Goal: Task Accomplishment & Management: Manage account settings

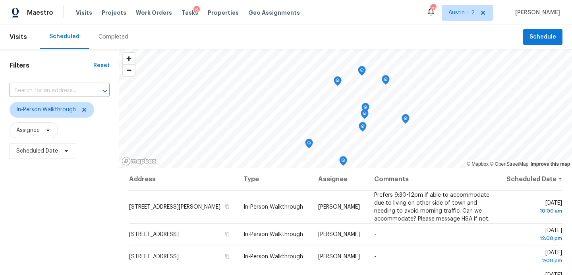
click at [104, 37] on div "Completed" at bounding box center [113, 37] width 30 height 8
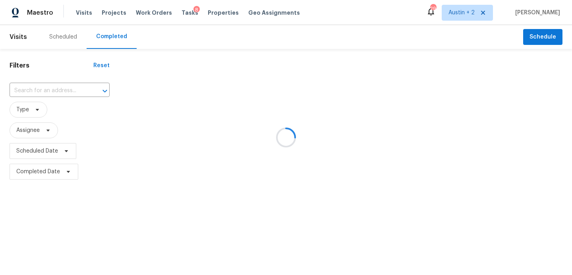
click at [37, 106] on div at bounding box center [286, 137] width 572 height 275
click at [37, 109] on div at bounding box center [286, 137] width 572 height 275
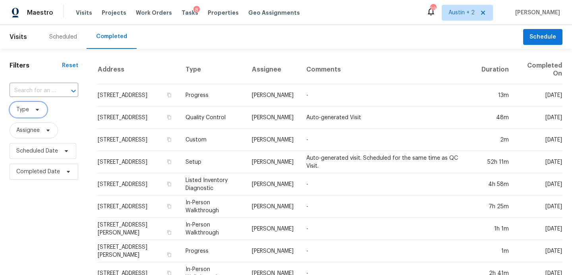
click at [37, 109] on icon at bounding box center [37, 109] width 6 height 6
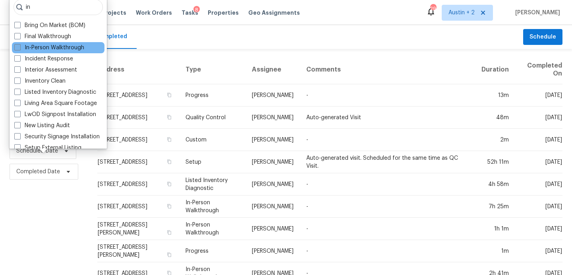
type input "in"
click at [43, 49] on label "In-Person Walkthrough" at bounding box center [49, 48] width 70 height 8
click at [19, 49] on input "In-Person Walkthrough" at bounding box center [16, 46] width 5 height 5
checkbox input "true"
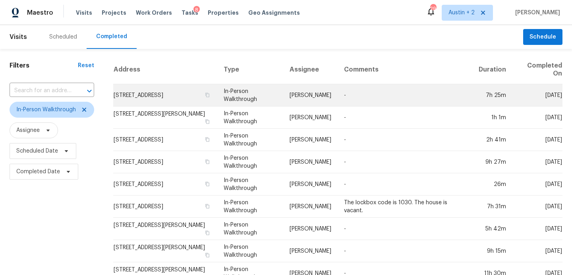
click at [181, 89] on td "1710 Timberwood Dr, Austin, TX 78741" at bounding box center [165, 95] width 104 height 22
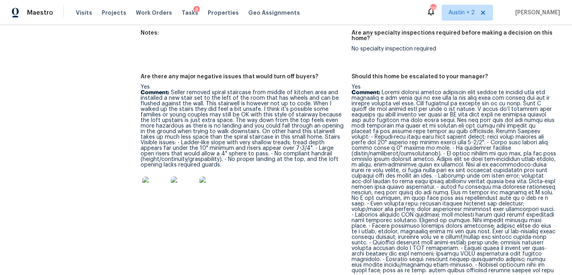
scroll to position [1788, 0]
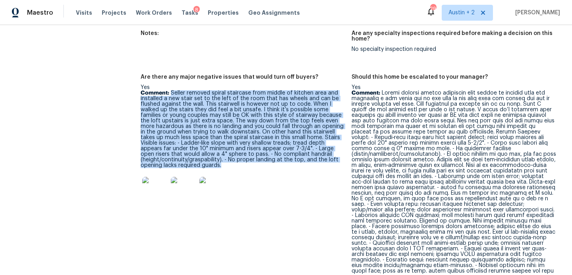
drag, startPoint x: 170, startPoint y: 81, endPoint x: 229, endPoint y: 155, distance: 94.7
click at [229, 155] on p "Comment: Seller removed spiral staircase from middle of kitchen area and instal…" at bounding box center [243, 129] width 205 height 78
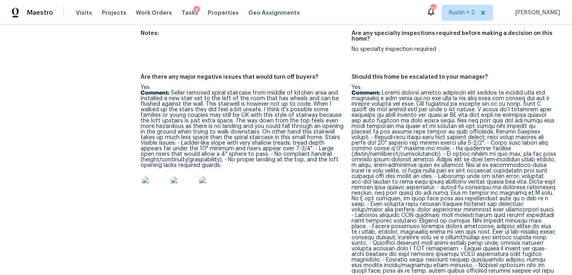
click at [380, 140] on p "Comment:" at bounding box center [453, 181] width 205 height 183
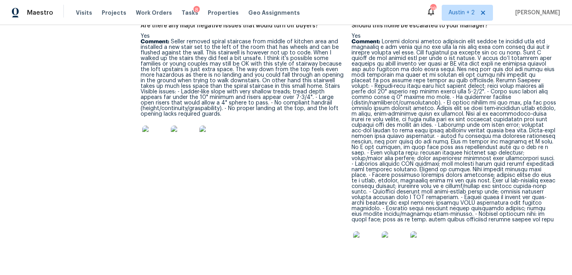
scroll to position [1838, 0]
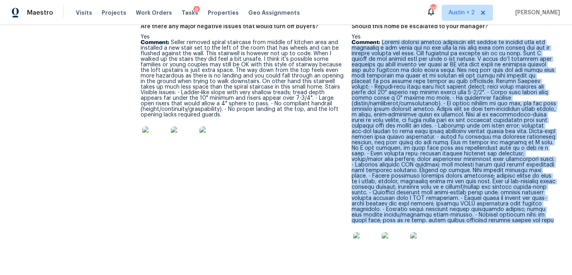
drag, startPoint x: 382, startPoint y: 31, endPoint x: 462, endPoint y: 210, distance: 195.9
click at [462, 210] on p "Comment:" at bounding box center [453, 131] width 205 height 183
copy p "Seller removed spiral staircase from middle of kitchen area and installed a new…"
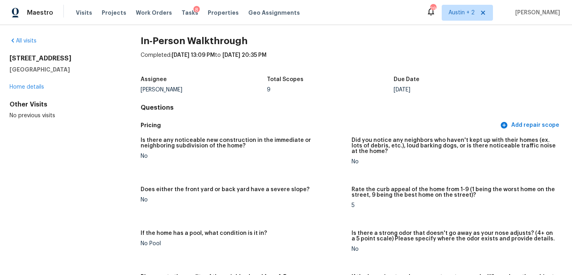
scroll to position [0, 0]
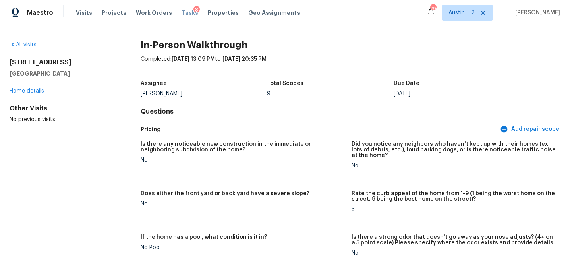
click at [181, 10] on span "Tasks" at bounding box center [189, 13] width 17 height 6
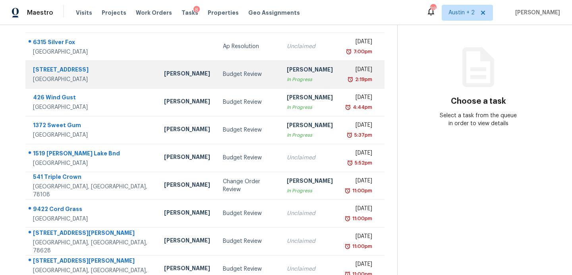
scroll to position [139, 0]
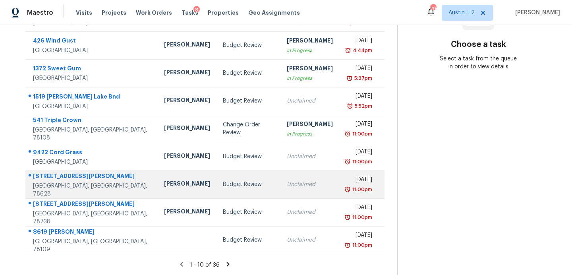
click at [223, 181] on div "Budget Review" at bounding box center [248, 184] width 51 height 8
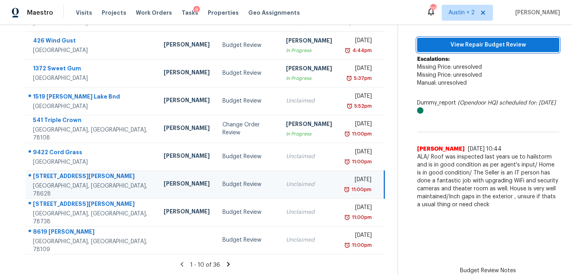
click at [460, 47] on span "View Repair Budget Review" at bounding box center [487, 45] width 129 height 10
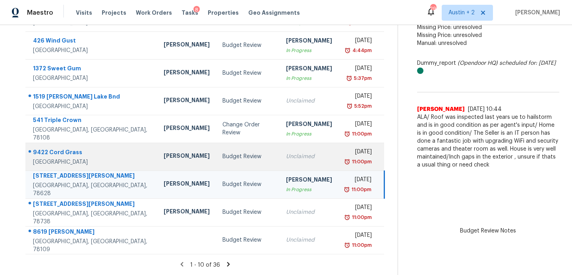
click at [222, 156] on div "Budget Review" at bounding box center [247, 157] width 51 height 8
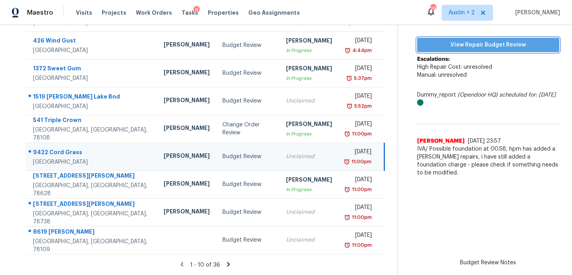
click at [433, 46] on span "View Repair Budget Review" at bounding box center [487, 45] width 129 height 10
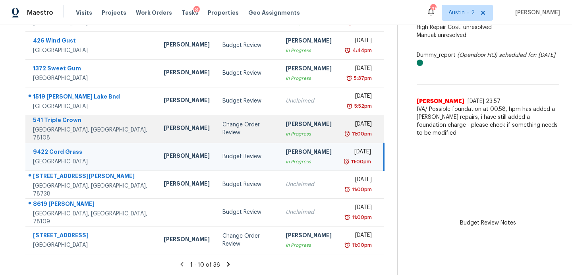
click at [162, 134] on td "[PERSON_NAME]" at bounding box center [186, 129] width 59 height 28
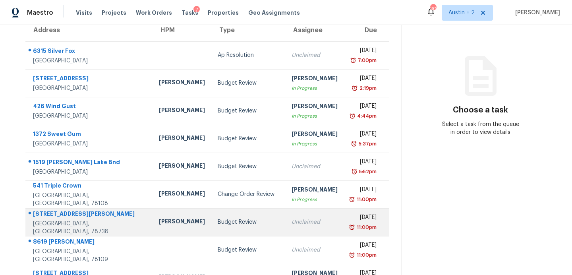
scroll to position [139, 0]
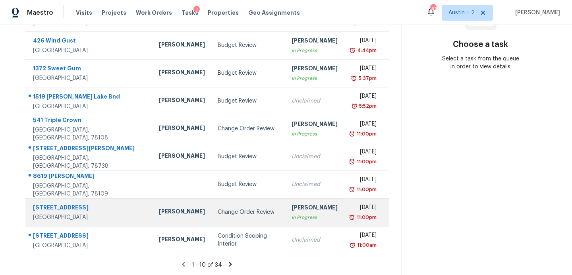
click at [219, 209] on div "Change Order Review" at bounding box center [248, 212] width 61 height 8
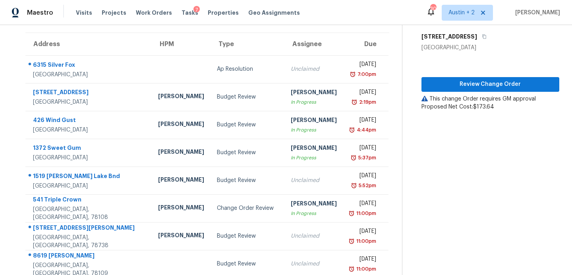
scroll to position [59, 0]
click at [480, 87] on span "Review Change Order" at bounding box center [490, 85] width 125 height 10
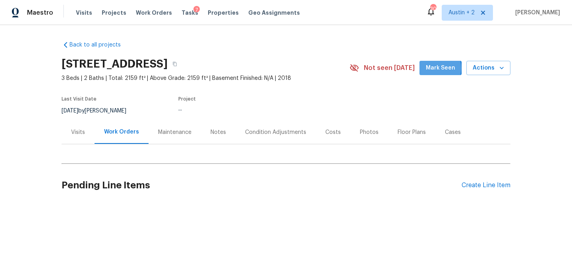
click at [431, 68] on span "Mark Seen" at bounding box center [440, 68] width 29 height 10
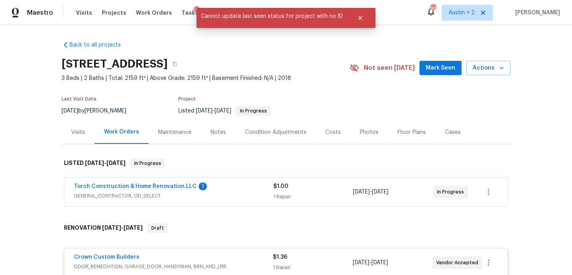
click at [242, 187] on div "Torch Construction & Home Renovation LLC 1" at bounding box center [173, 187] width 199 height 10
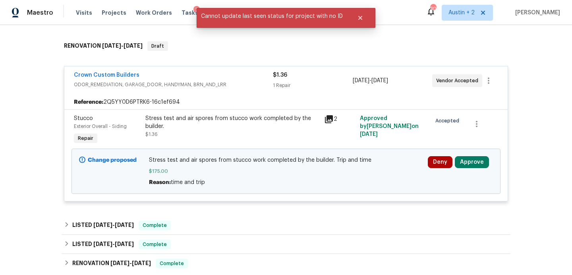
scroll to position [283, 0]
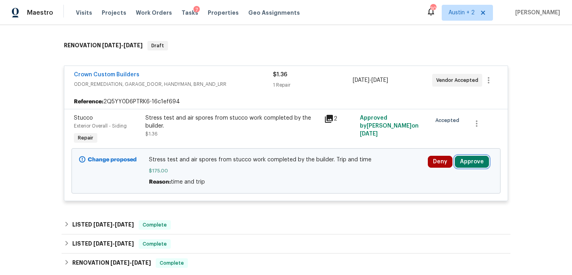
click at [469, 162] on button "Approve" at bounding box center [472, 162] width 34 height 12
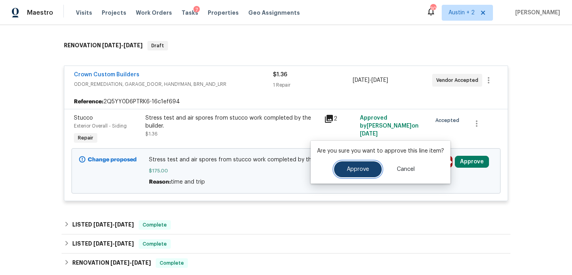
click at [357, 172] on button "Approve" at bounding box center [358, 169] width 48 height 16
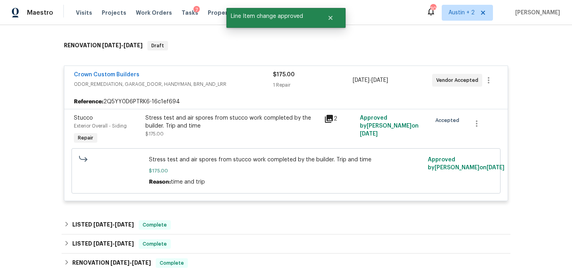
scroll to position [0, 0]
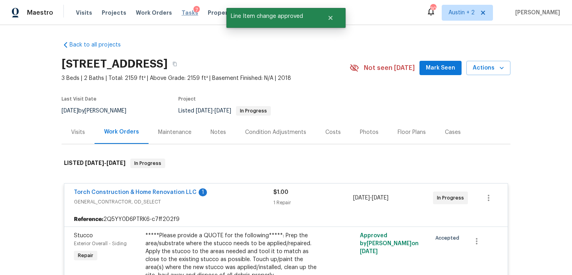
click at [181, 12] on span "Tasks" at bounding box center [189, 13] width 17 height 6
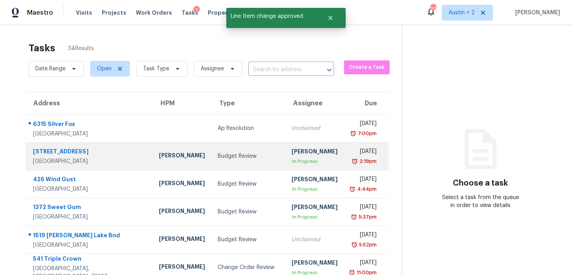
click at [211, 146] on td "Budget Review" at bounding box center [248, 156] width 74 height 28
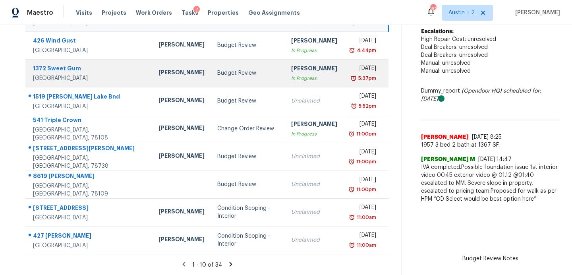
scroll to position [137, 0]
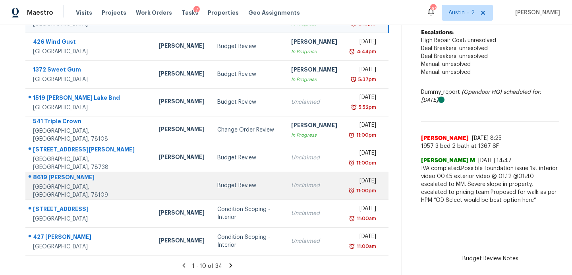
click at [217, 186] on div "Budget Review" at bounding box center [247, 185] width 61 height 8
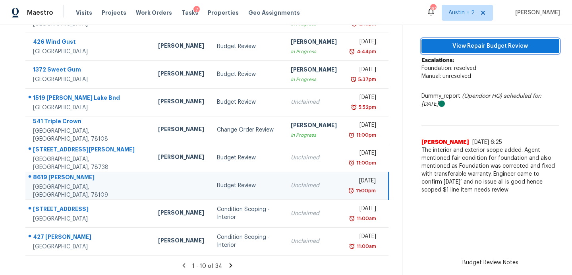
click at [461, 49] on span "View Repair Budget Review" at bounding box center [490, 46] width 125 height 10
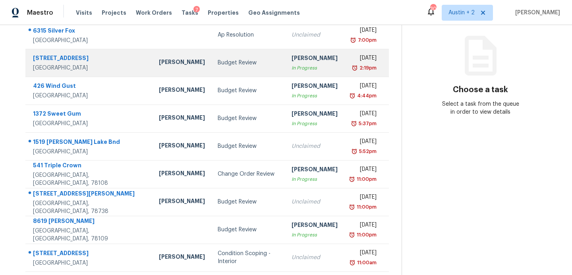
scroll to position [94, 0]
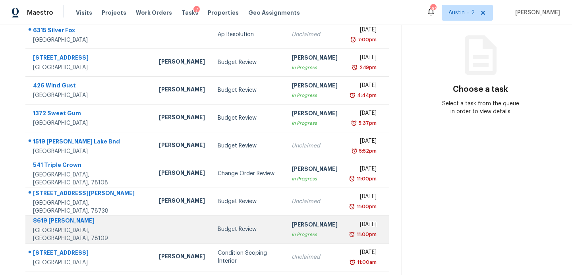
click at [218, 231] on div "Budget Review" at bounding box center [248, 229] width 61 height 8
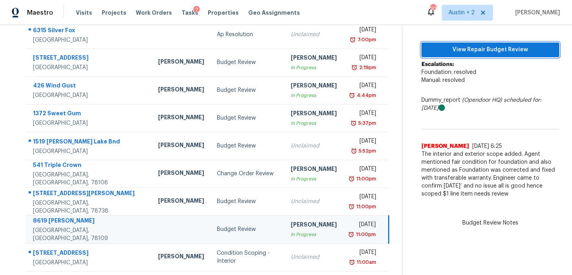
click at [502, 49] on span "View Repair Budget Review" at bounding box center [490, 50] width 125 height 10
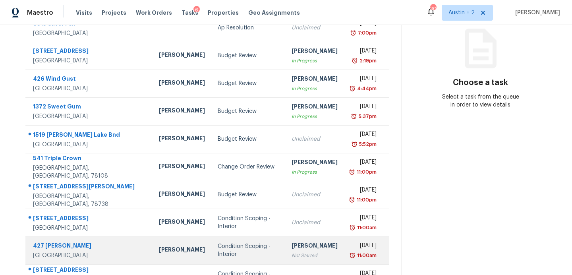
scroll to position [139, 0]
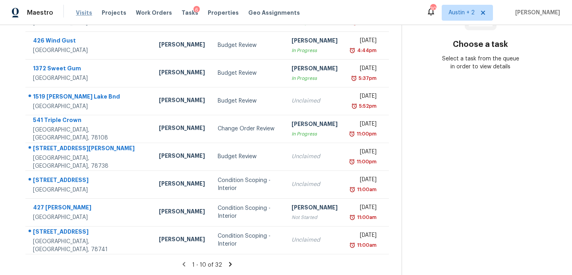
click at [80, 14] on span "Visits" at bounding box center [84, 13] width 16 height 8
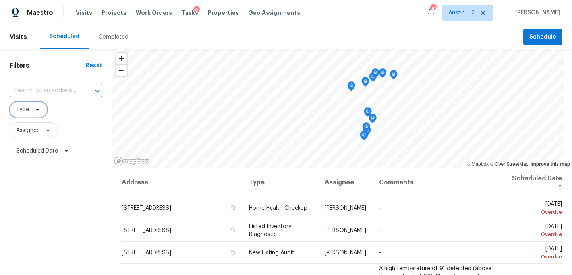
click at [31, 114] on span "Type" at bounding box center [29, 110] width 38 height 16
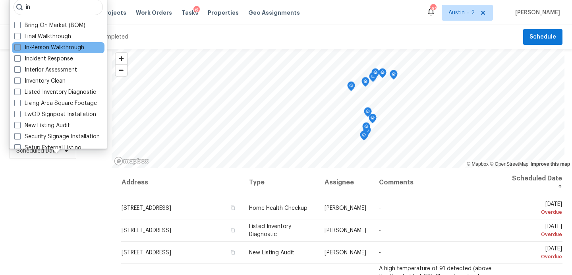
type input "in"
click at [28, 47] on label "In-Person Walkthrough" at bounding box center [49, 48] width 70 height 8
click at [19, 47] on input "In-Person Walkthrough" at bounding box center [16, 46] width 5 height 5
checkbox input "true"
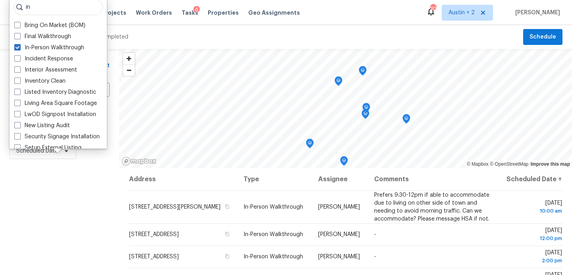
click at [54, 199] on div "Filters Reset ​ In-Person Walkthrough Assignee Scheduled Date" at bounding box center [59, 218] width 119 height 339
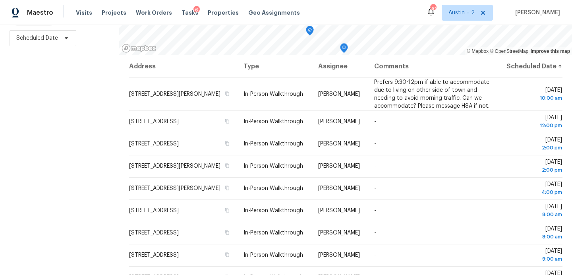
scroll to position [68, 0]
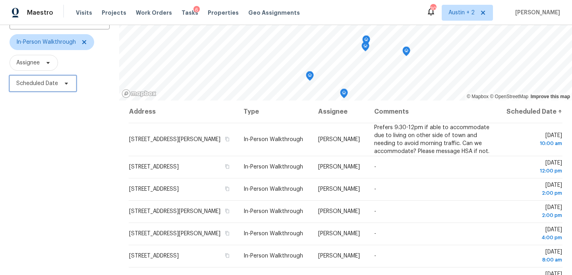
click at [66, 81] on icon at bounding box center [66, 83] width 6 height 6
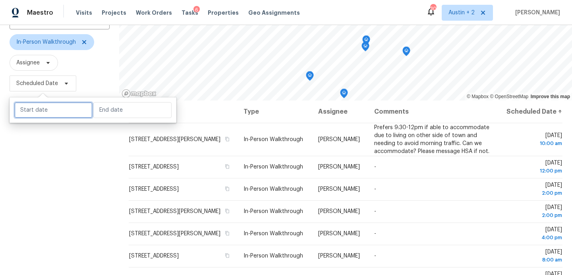
click at [58, 106] on input "text" at bounding box center [53, 110] width 78 height 16
select select "9"
select select "2025"
select select "10"
select select "2025"
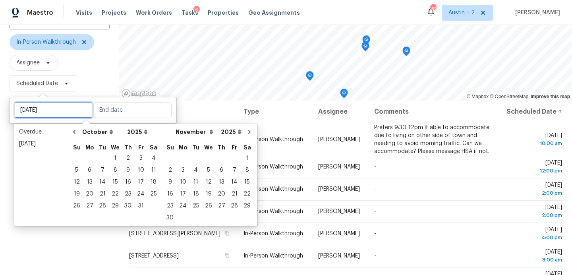
type input "[DATE]"
click at [136, 158] on div "3" at bounding box center [140, 158] width 13 height 11
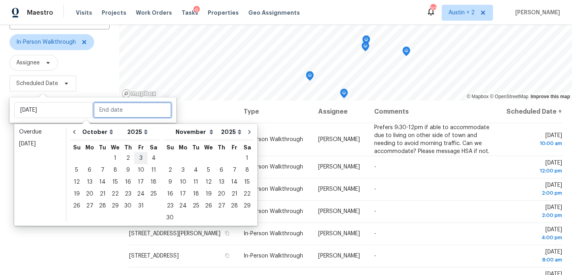
type input "[DATE]"
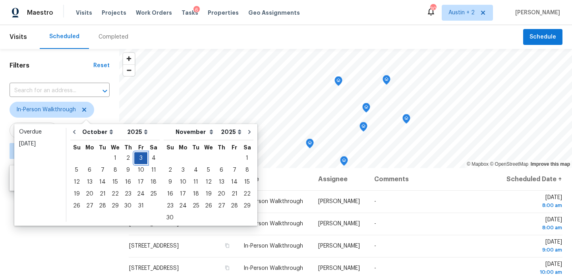
click at [136, 158] on div "3" at bounding box center [140, 158] width 13 height 11
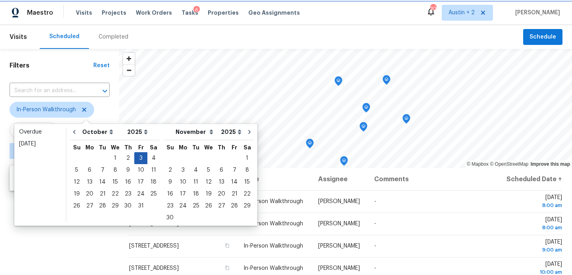
type input "[DATE]"
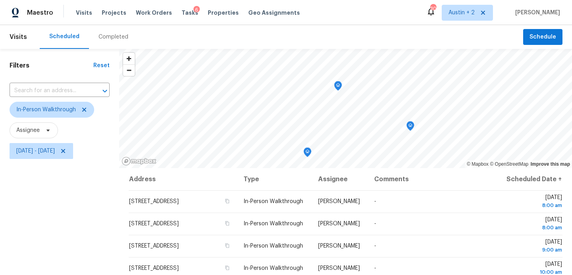
click at [71, 207] on div "Filters Reset ​ In-Person Walkthrough Assignee [DATE] - [DATE]" at bounding box center [59, 218] width 119 height 339
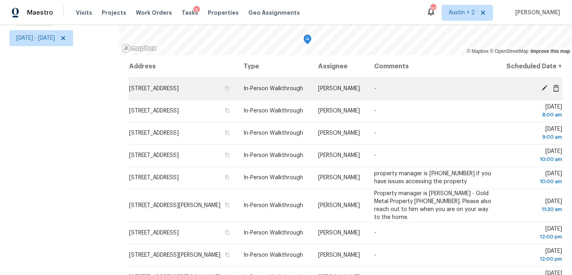
click at [543, 91] on icon at bounding box center [544, 88] width 6 height 6
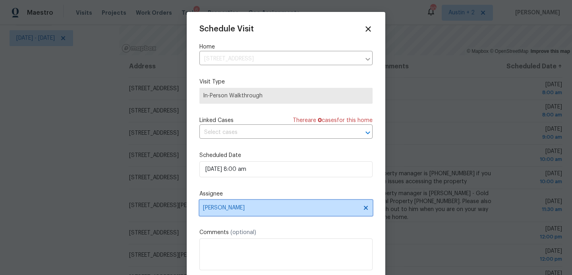
click at [247, 205] on span "[PERSON_NAME]" at bounding box center [281, 208] width 156 height 6
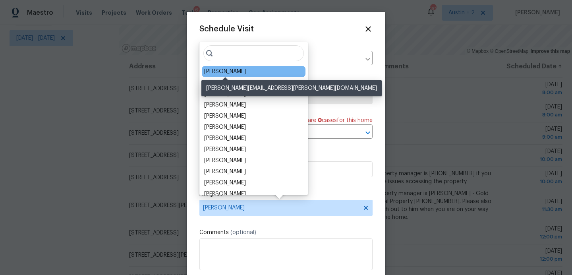
click at [234, 73] on div "[PERSON_NAME]" at bounding box center [225, 72] width 42 height 8
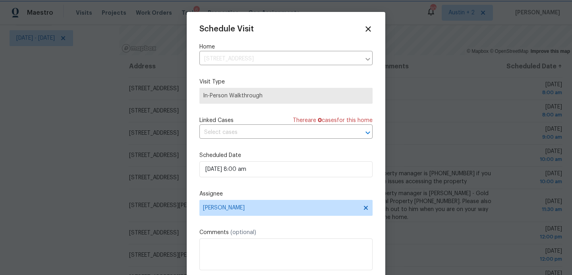
scroll to position [14, 0]
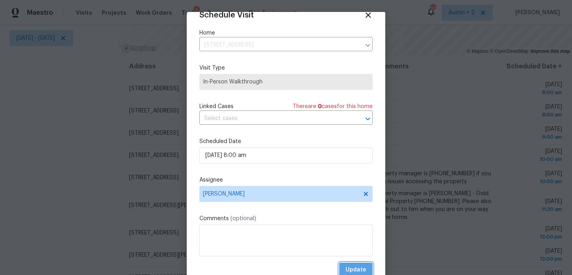
click at [359, 265] on span "Update" at bounding box center [356, 270] width 21 height 10
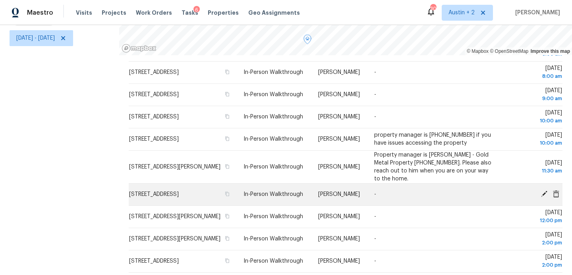
scroll to position [37, 0]
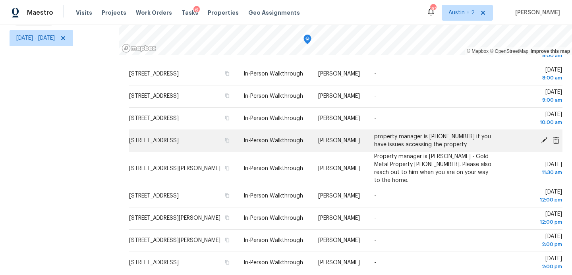
click at [544, 143] on icon at bounding box center [544, 140] width 6 height 6
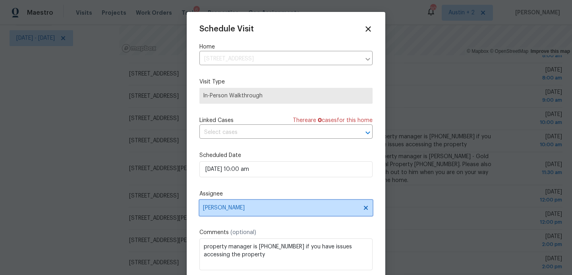
click at [234, 207] on span "[PERSON_NAME]" at bounding box center [281, 208] width 156 height 6
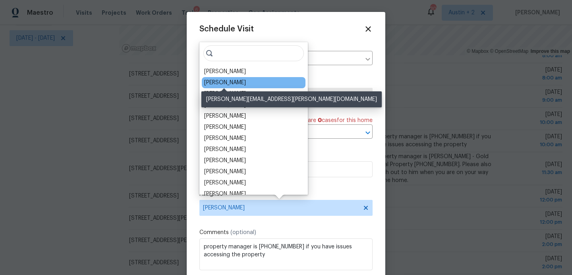
click at [236, 85] on div "[PERSON_NAME]" at bounding box center [225, 83] width 42 height 8
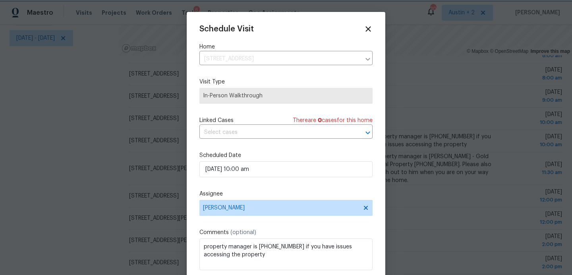
scroll to position [14, 0]
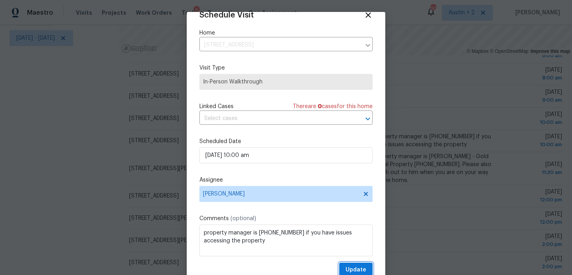
click at [349, 268] on span "Update" at bounding box center [356, 270] width 21 height 10
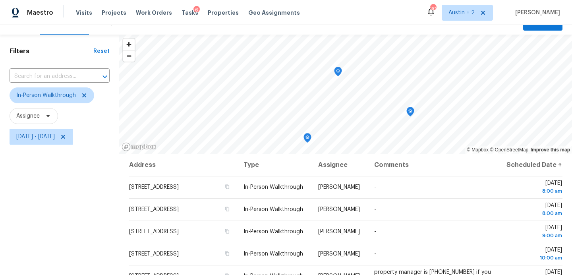
scroll to position [14, 0]
click at [248, 118] on icon "Map marker" at bounding box center [251, 118] width 7 height 9
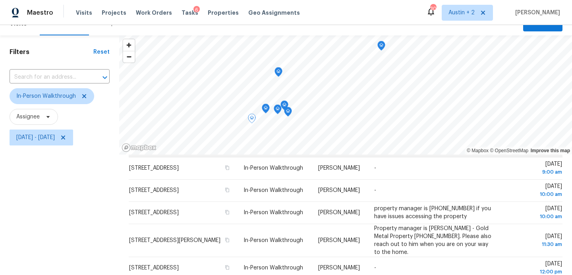
scroll to position [113, 0]
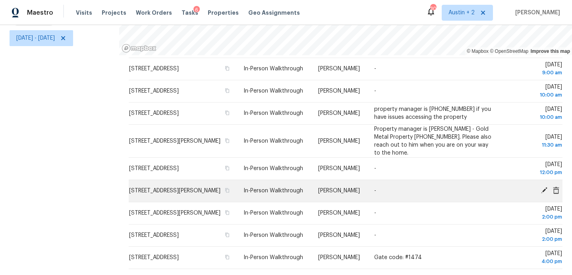
click at [544, 191] on icon at bounding box center [544, 190] width 7 height 7
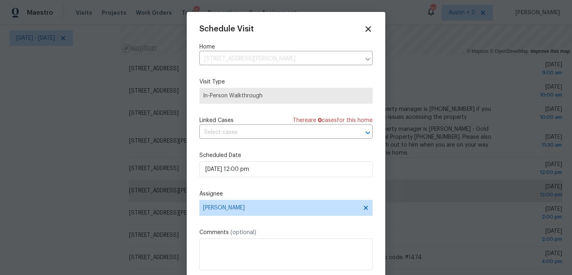
click at [368, 30] on icon at bounding box center [367, 28] width 9 height 9
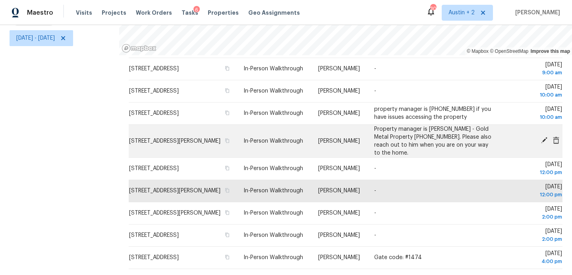
scroll to position [0, 0]
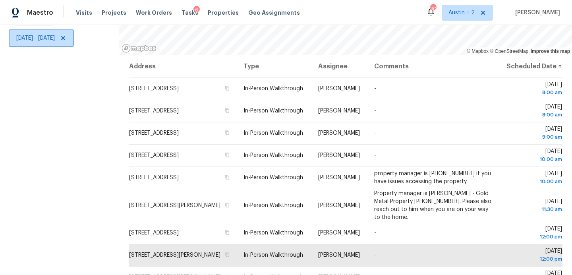
click at [55, 41] on span "[DATE] - [DATE]" at bounding box center [35, 38] width 39 height 8
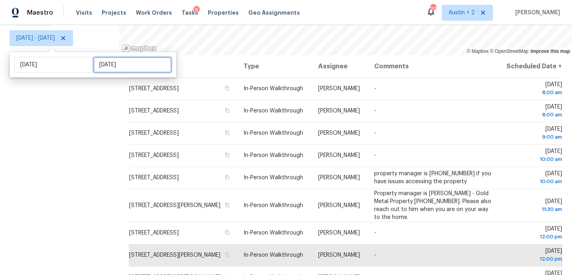
click at [122, 66] on input "[DATE]" at bounding box center [132, 65] width 78 height 16
select select "9"
select select "2025"
select select "10"
select select "2025"
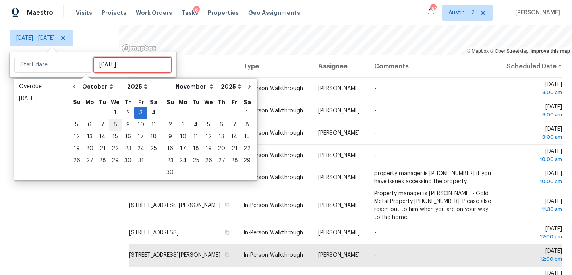
type input "[DATE]"
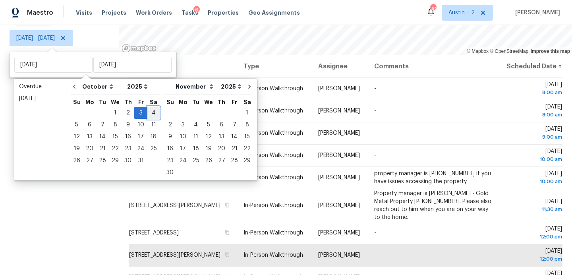
click at [151, 112] on div "4" at bounding box center [153, 112] width 12 height 11
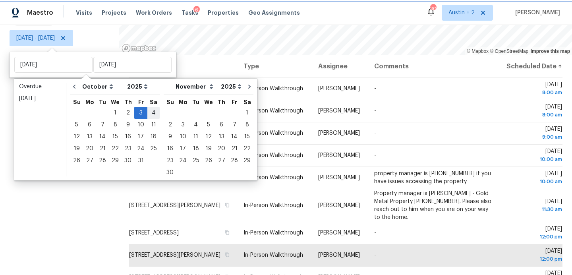
type input "[DATE]"
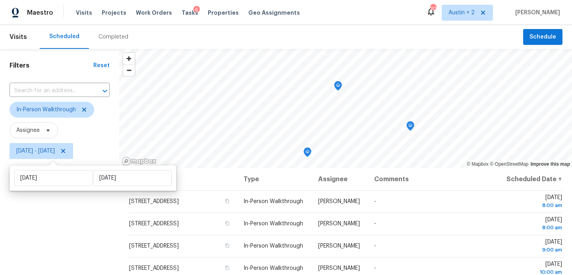
click at [48, 229] on div "Filters Reset ​ In-Person Walkthrough Assignee [DATE] - [DATE]" at bounding box center [59, 218] width 119 height 339
